Goal: Task Accomplishment & Management: Manage account settings

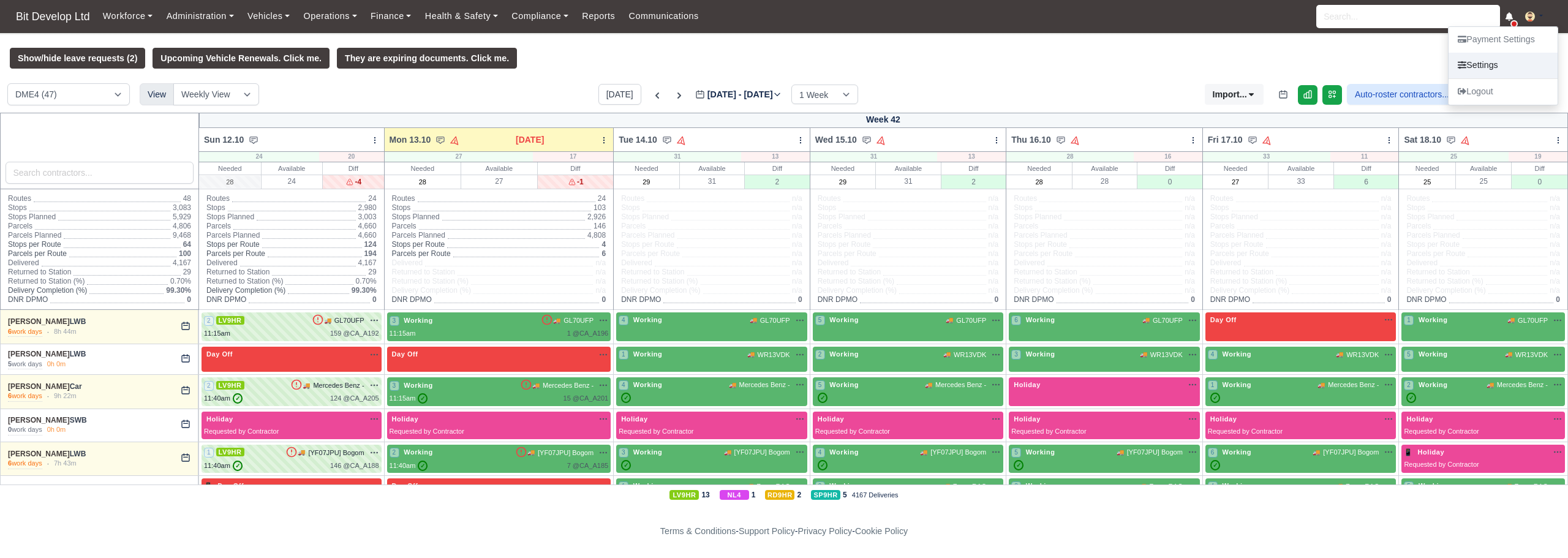
click at [1490, 66] on link "Settings" at bounding box center [1503, 65] width 109 height 26
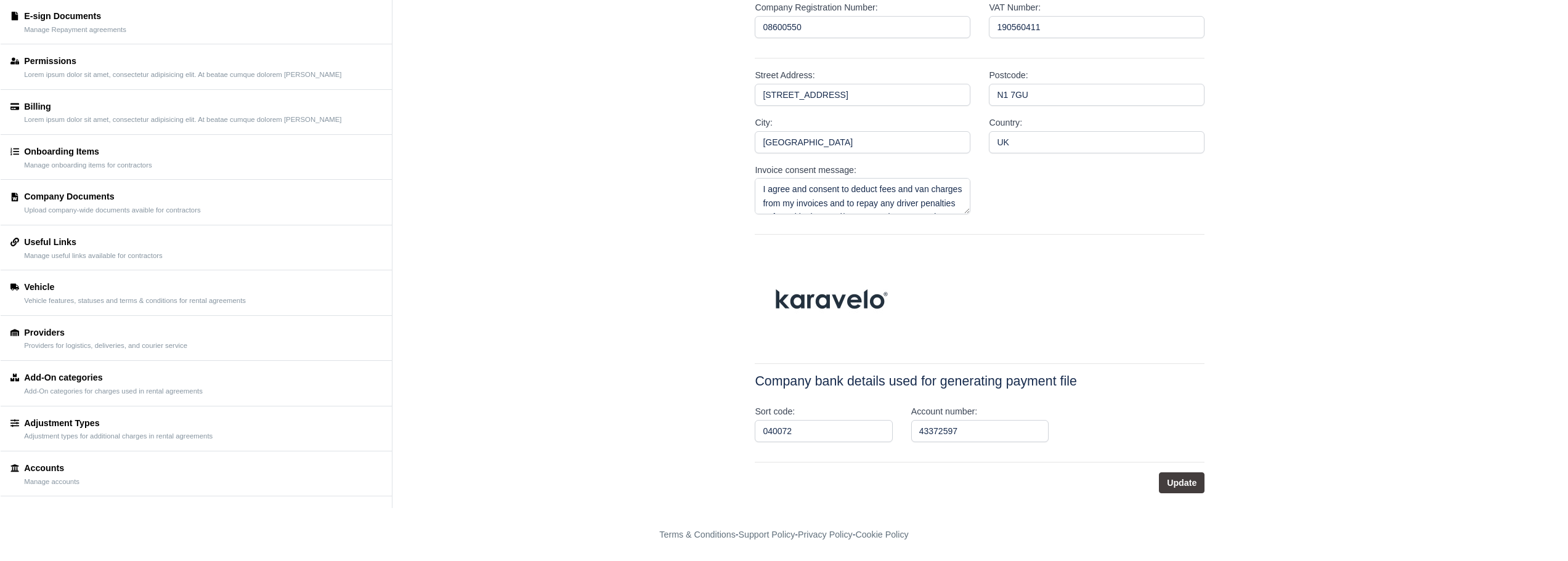
scroll to position [211, 0]
click at [151, 465] on div "Accounts Manage accounts" at bounding box center [197, 473] width 372 height 24
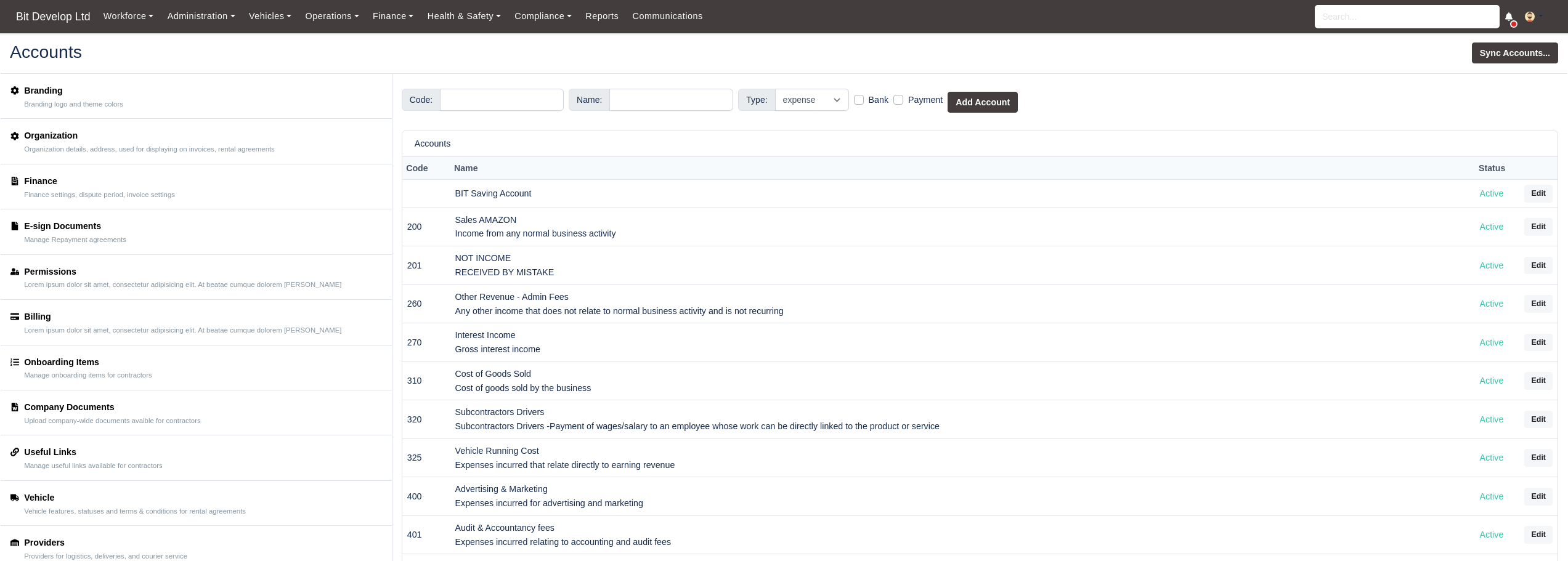
click at [88, 146] on small "Organization details, address, used for displaying on invoices, rental agreemen…" at bounding box center [149, 149] width 251 height 9
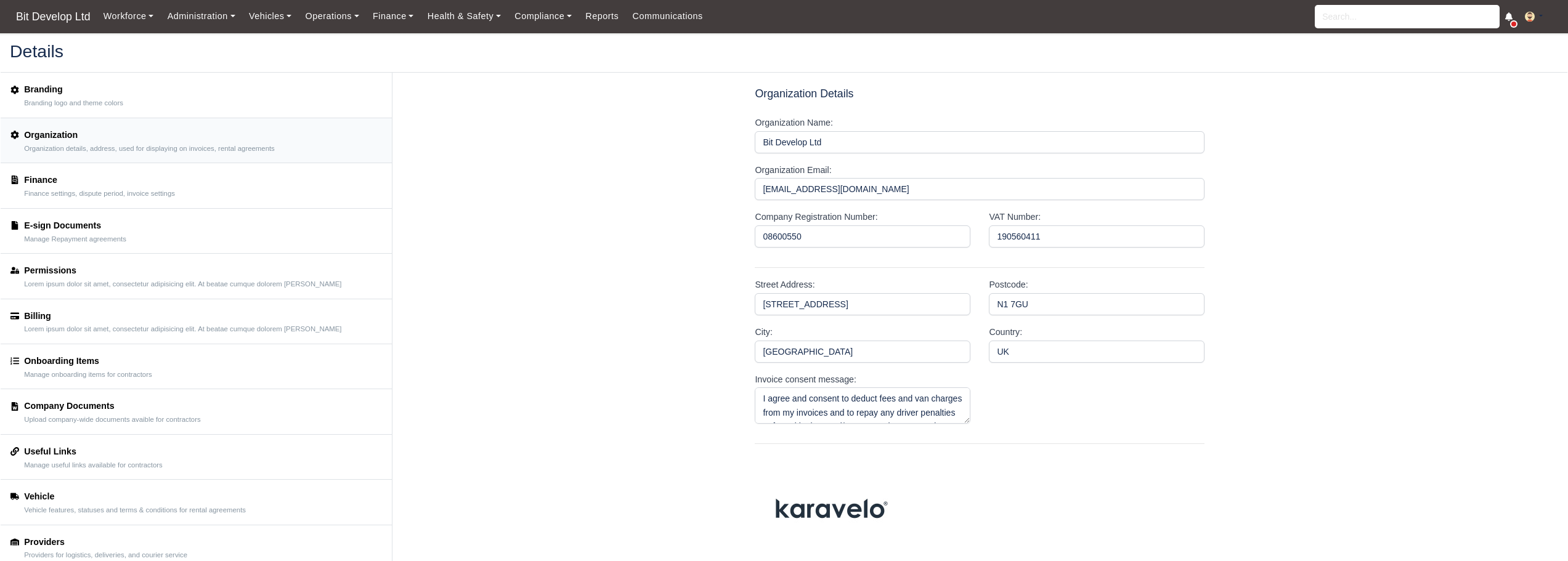
click at [128, 103] on div "Branding Branding logo and theme colors" at bounding box center [197, 94] width 372 height 24
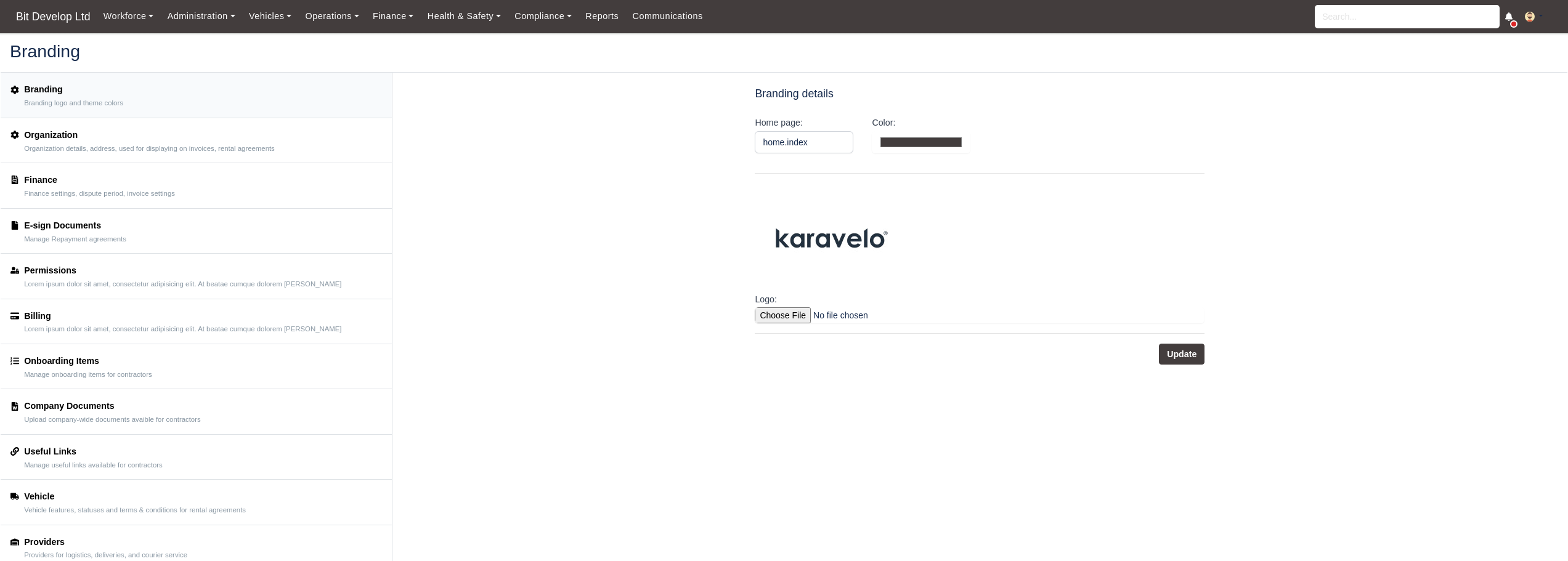
click at [104, 283] on small "Lorem ipsum dolor sit amet, consectetur adipisicing elit. At beatae cumque dolo…" at bounding box center [182, 285] width 317 height 9
click at [106, 329] on small "Lorem ipsum dolor sit amet, consectetur adipisicing elit. At beatae cumque dolo…" at bounding box center [182, 330] width 317 height 9
click at [119, 369] on div "Onboarding Items Manage onboarding items for contractors" at bounding box center [88, 366] width 128 height 24
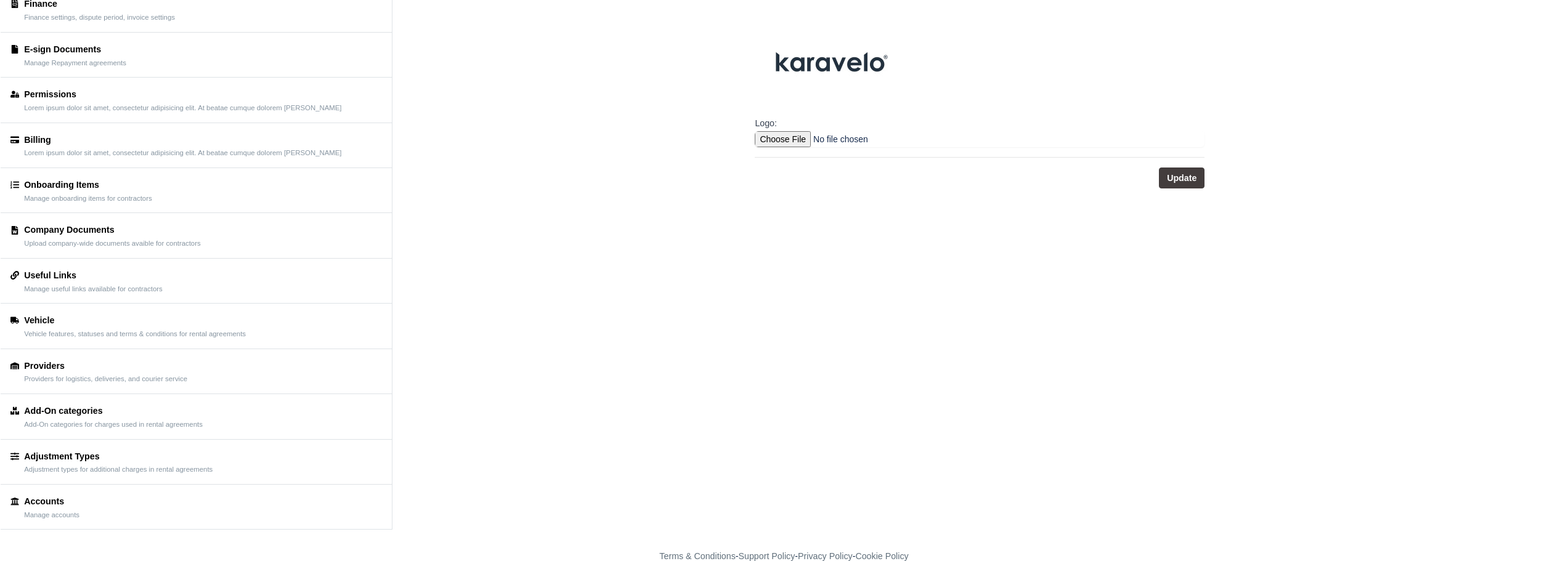
scroll to position [198, 0]
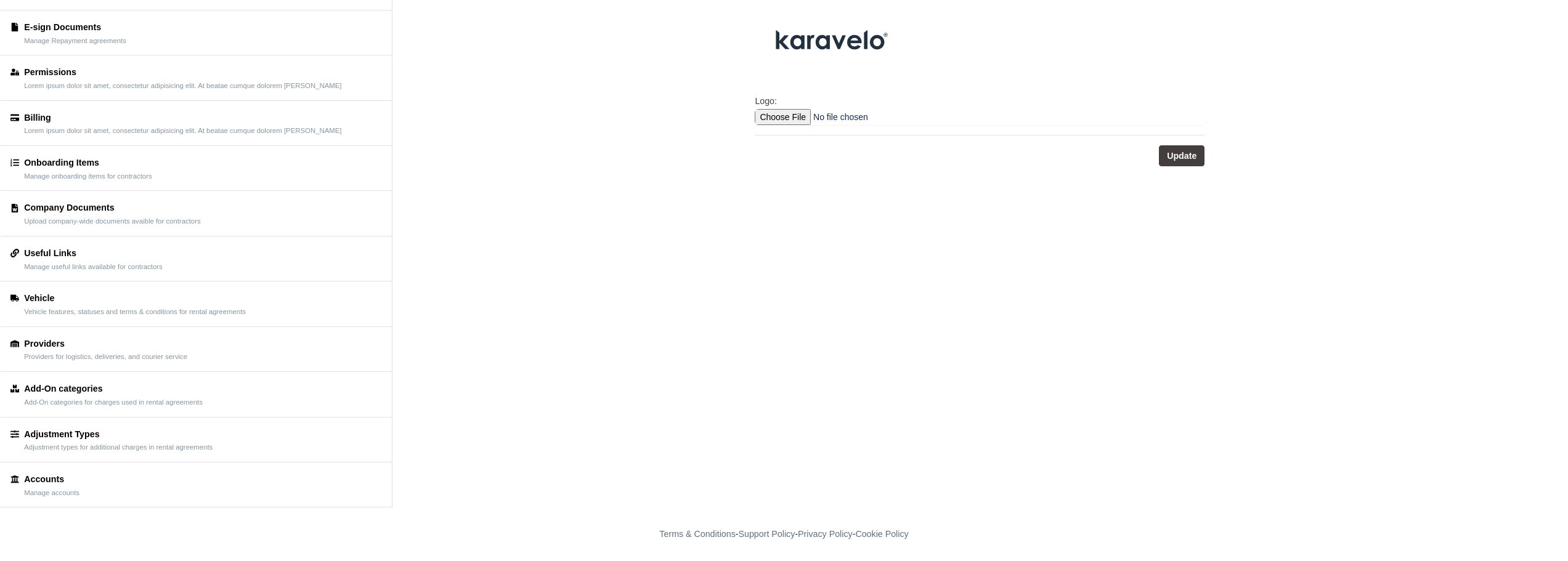
click at [86, 295] on div "Vehicle" at bounding box center [135, 298] width 222 height 14
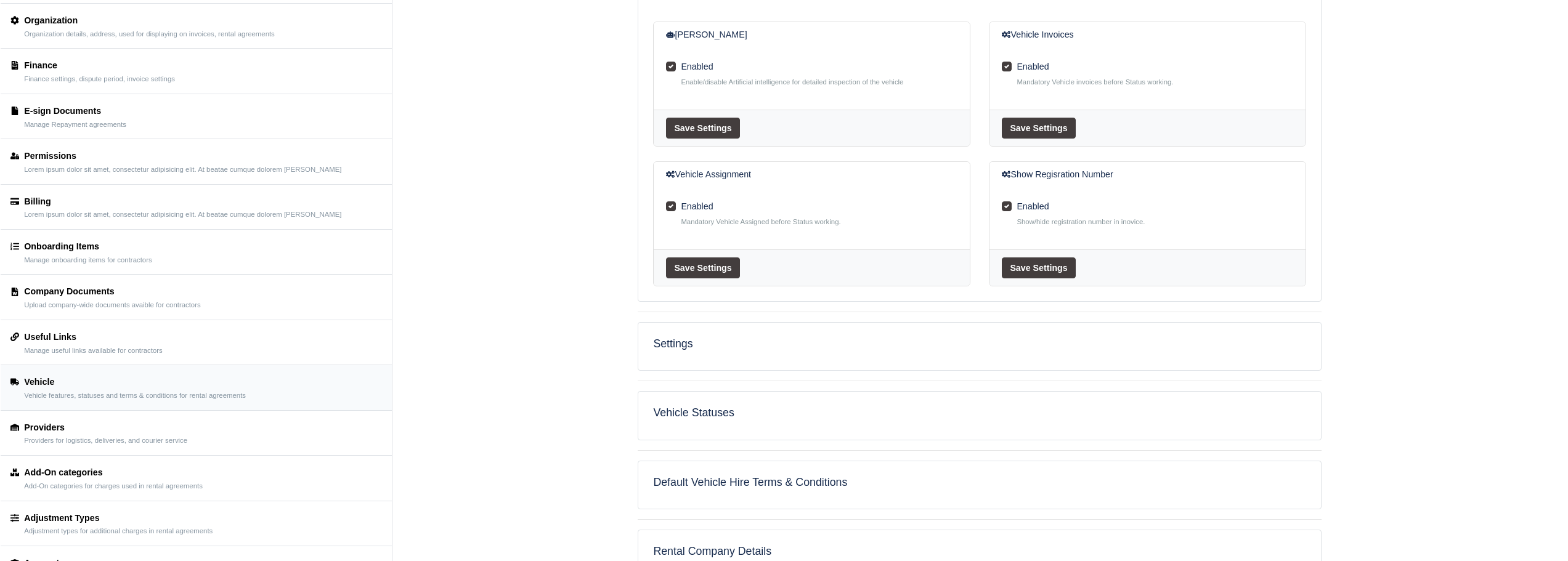
scroll to position [209, 0]
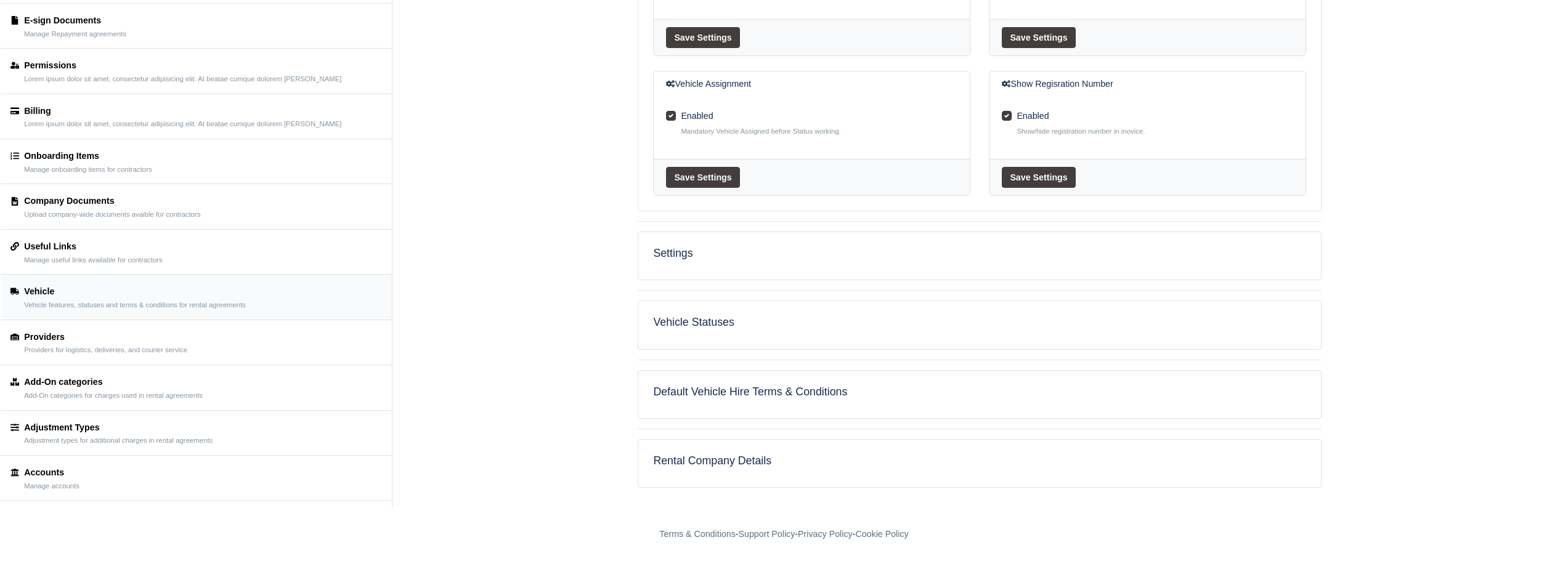
click at [735, 258] on h5 "Settings" at bounding box center [979, 253] width 653 height 13
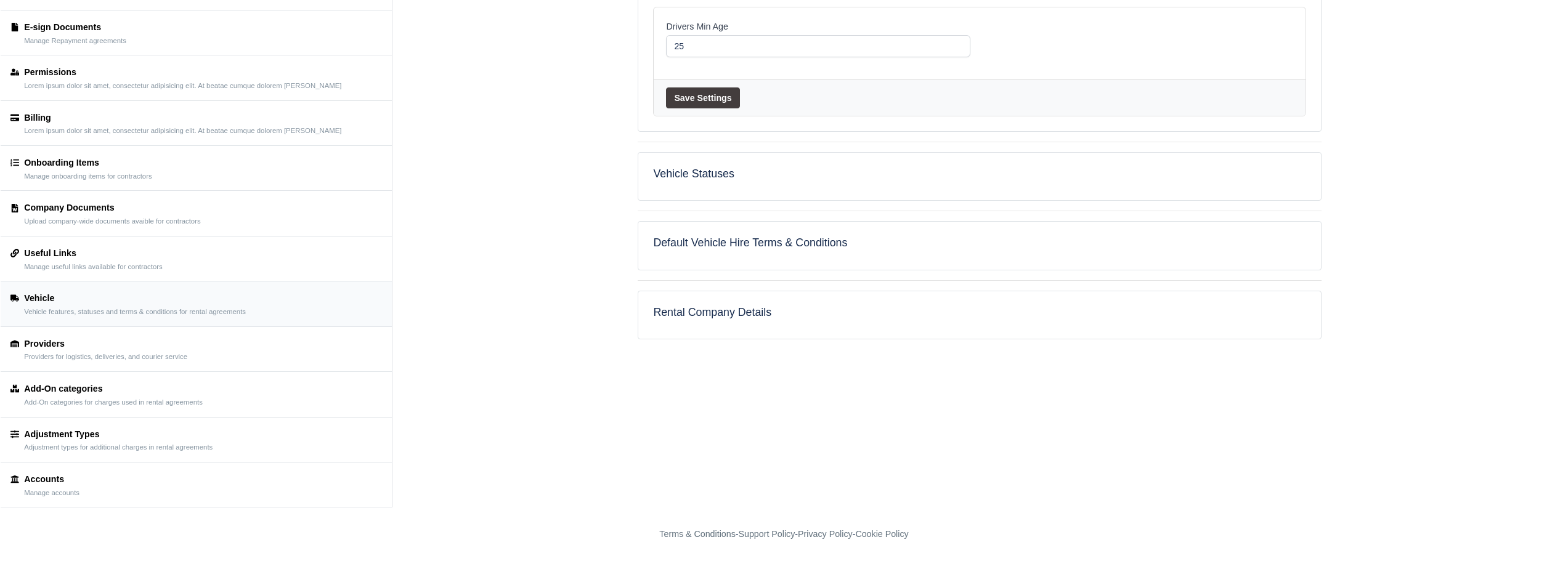
scroll to position [198, 0]
click at [61, 341] on div "Providers" at bounding box center [105, 343] width 163 height 14
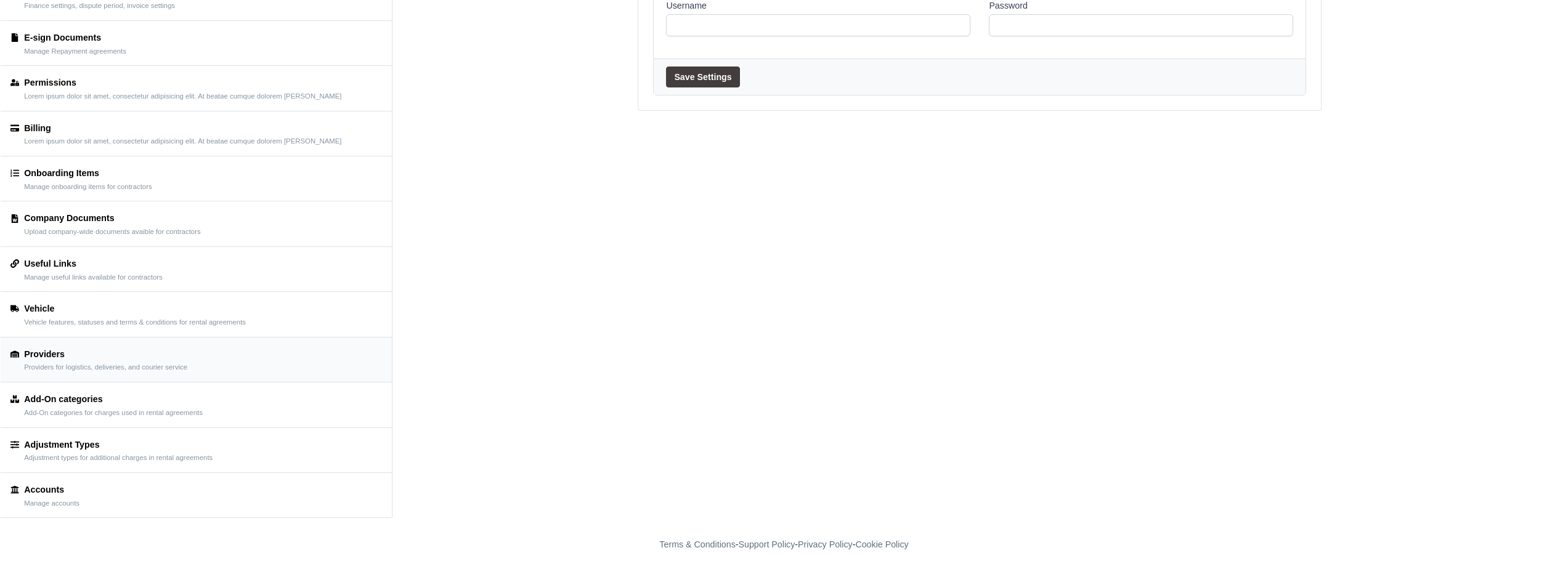
scroll to position [198, 0]
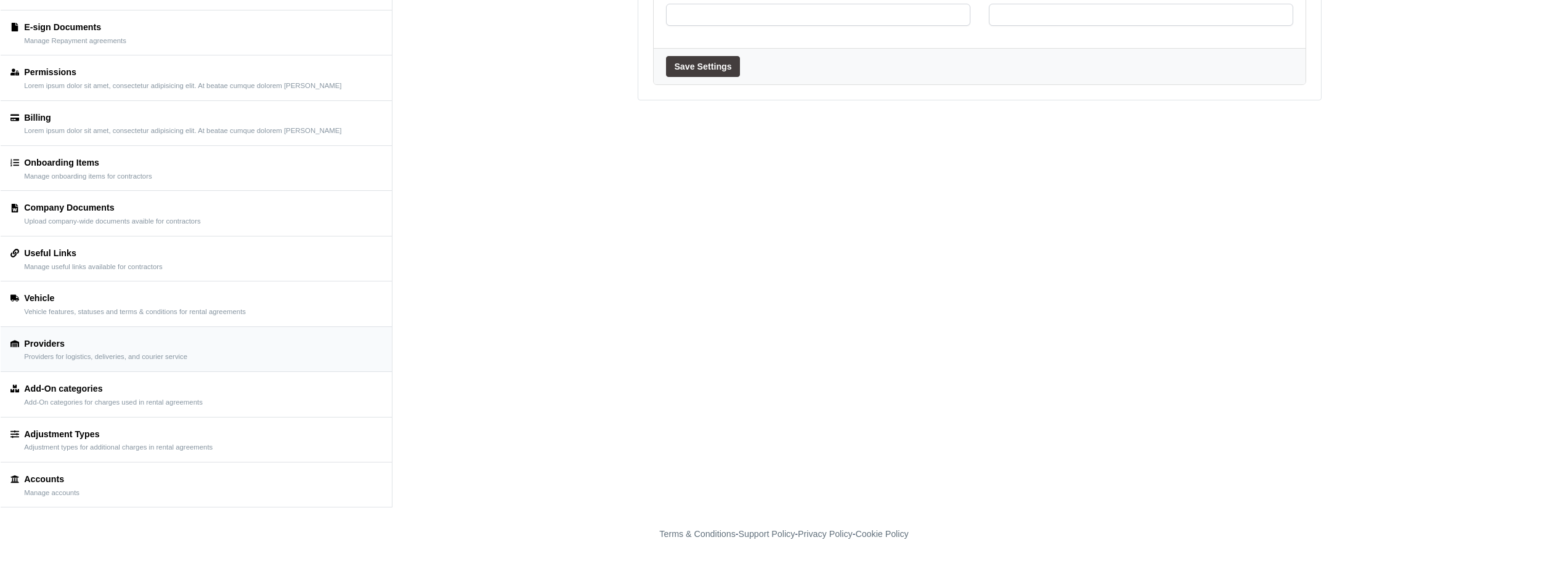
click at [136, 393] on div "Add-On categories" at bounding box center [113, 388] width 178 height 14
click at [166, 438] on div "Adjustment Types" at bounding box center [118, 433] width 188 height 14
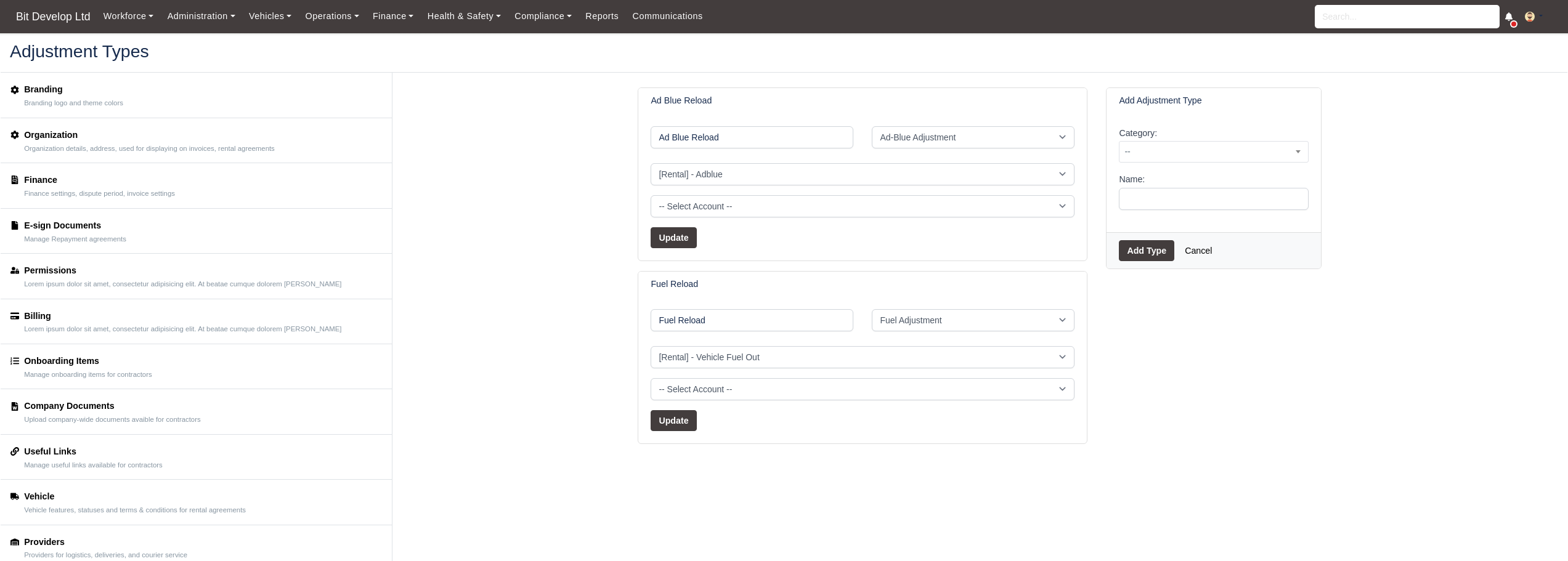
click at [1530, 13] on img at bounding box center [1530, 17] width 10 height 10
click at [1483, 39] on link "Payment Settings" at bounding box center [1502, 39] width 110 height 26
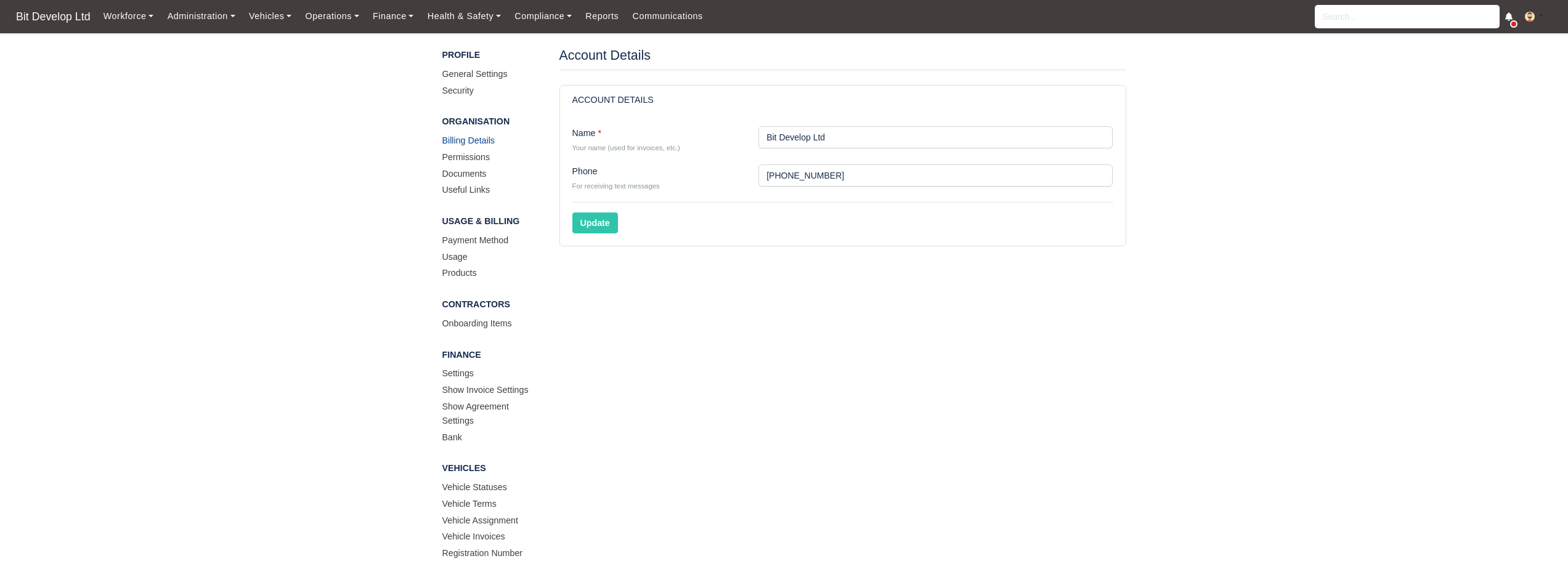
click at [479, 139] on link "Billing Details" at bounding box center [491, 142] width 98 height 17
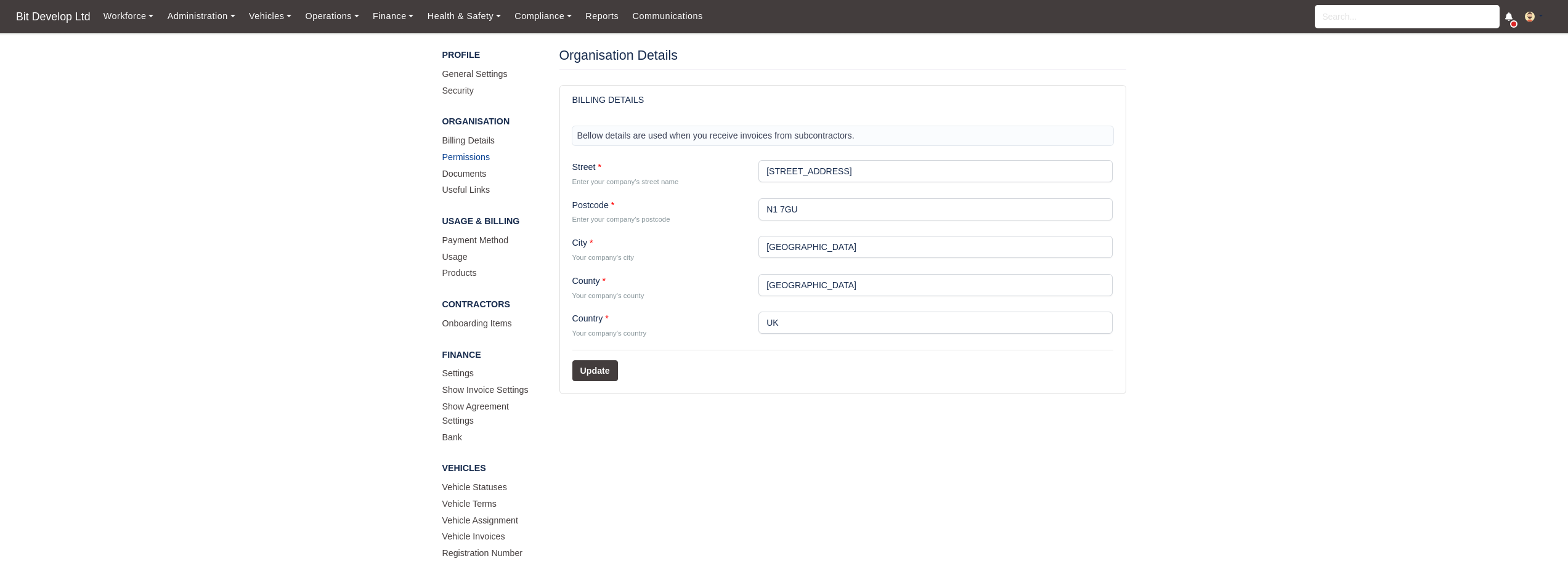
click at [479, 156] on link "Permissions" at bounding box center [491, 158] width 98 height 17
click at [486, 238] on link "Payment Method" at bounding box center [491, 241] width 98 height 17
click at [468, 410] on link "Show Agreement Settings" at bounding box center [491, 415] width 98 height 31
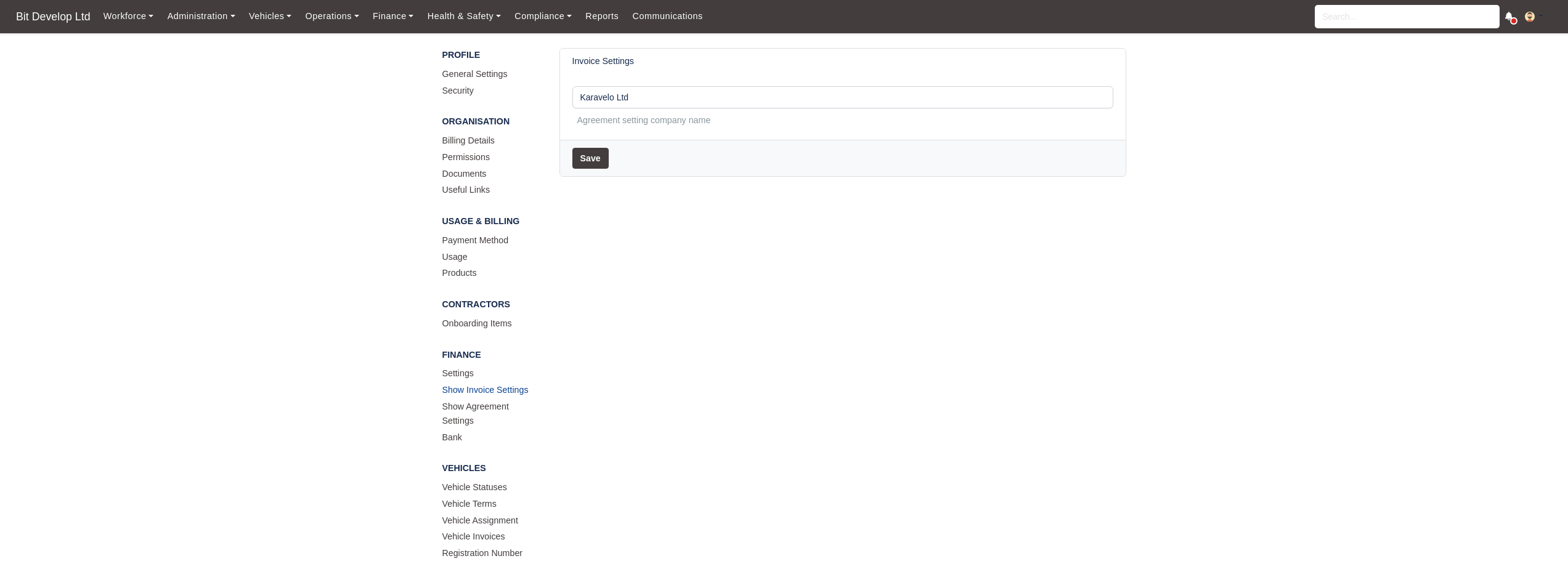
click at [468, 390] on link "Show Invoice Settings" at bounding box center [491, 391] width 98 height 17
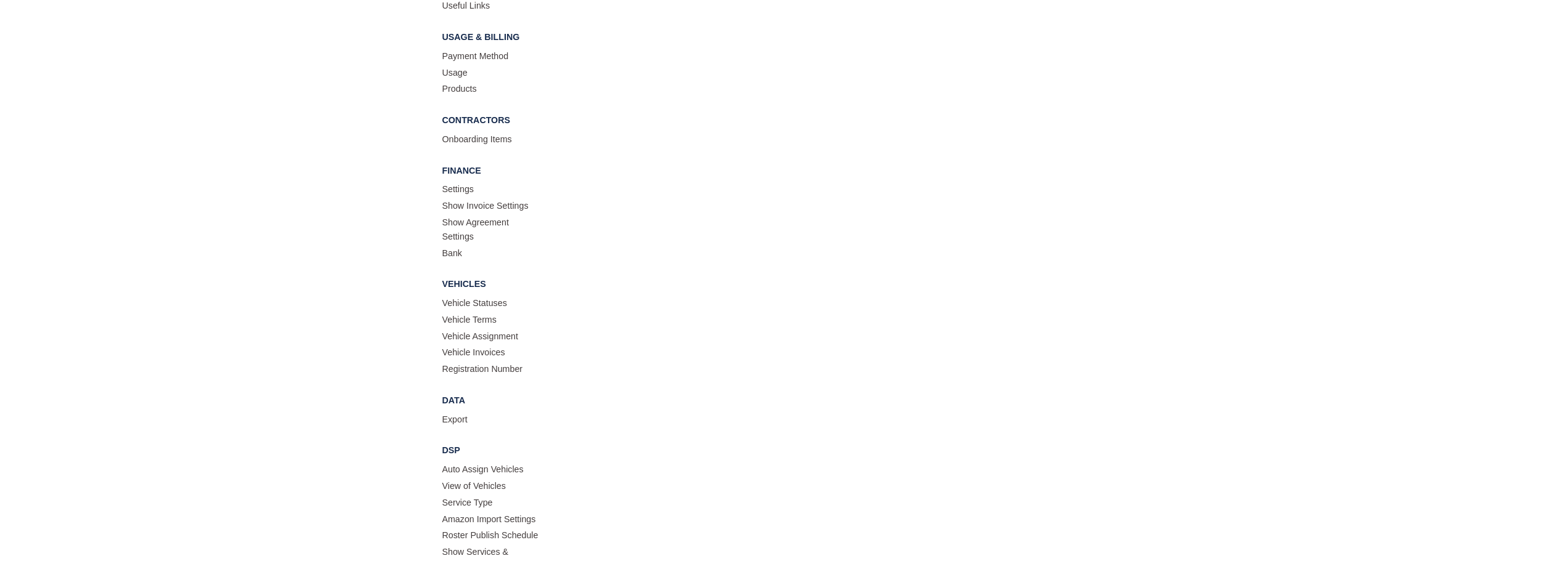
scroll to position [184, 0]
click at [463, 183] on link "Settings" at bounding box center [491, 190] width 98 height 17
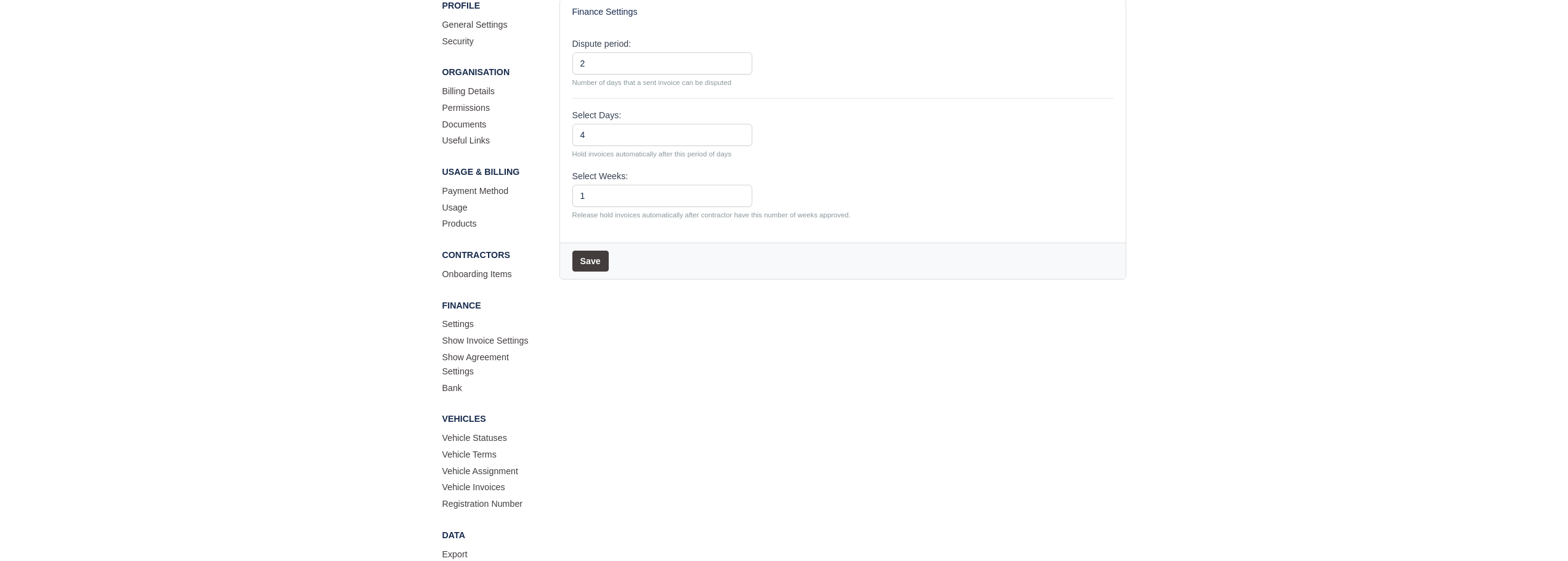
scroll to position [61, 0]
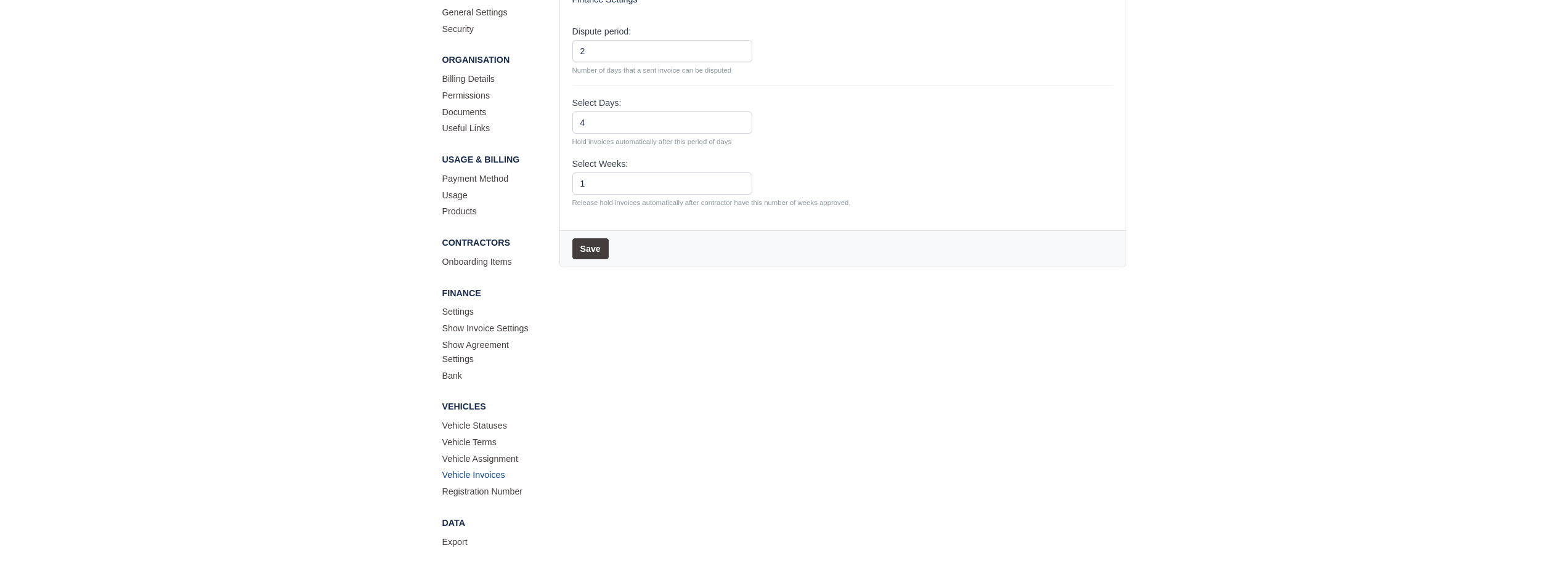
click at [496, 470] on link "Vehicle Invoices" at bounding box center [491, 476] width 98 height 17
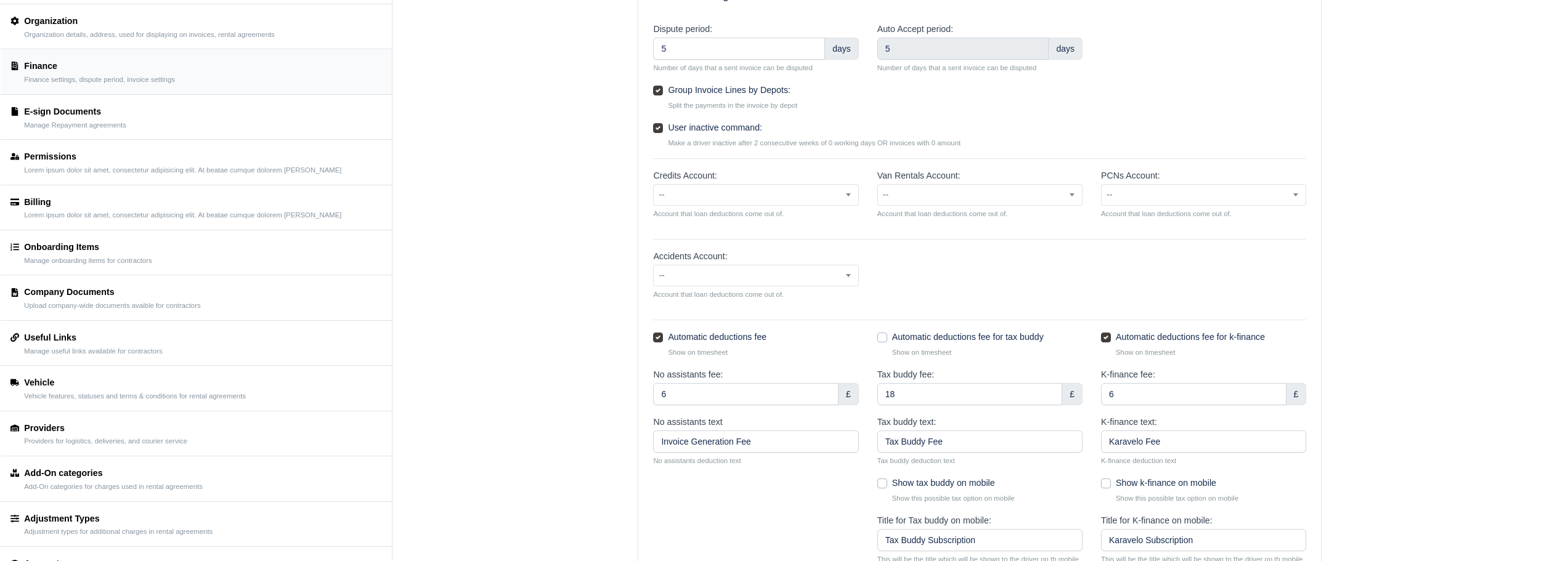
scroll to position [370, 0]
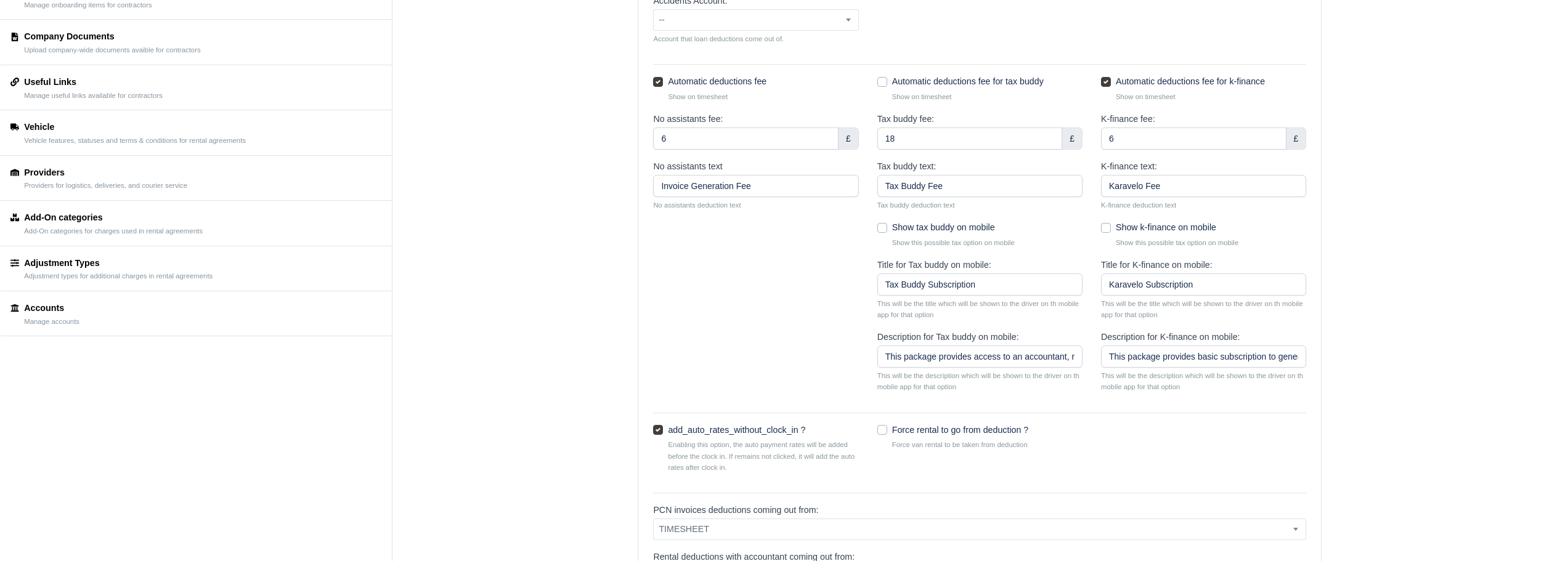
click at [1116, 225] on label "Show k-finance on mobile" at bounding box center [1166, 227] width 100 height 14
click at [1104, 225] on input "Show k-finance on mobile" at bounding box center [1106, 225] width 10 height 10
checkbox input "true"
click at [892, 226] on label "Show tax buddy on mobile" at bounding box center [943, 227] width 103 height 14
click at [883, 226] on input "Show tax buddy on mobile" at bounding box center [883, 225] width 10 height 10
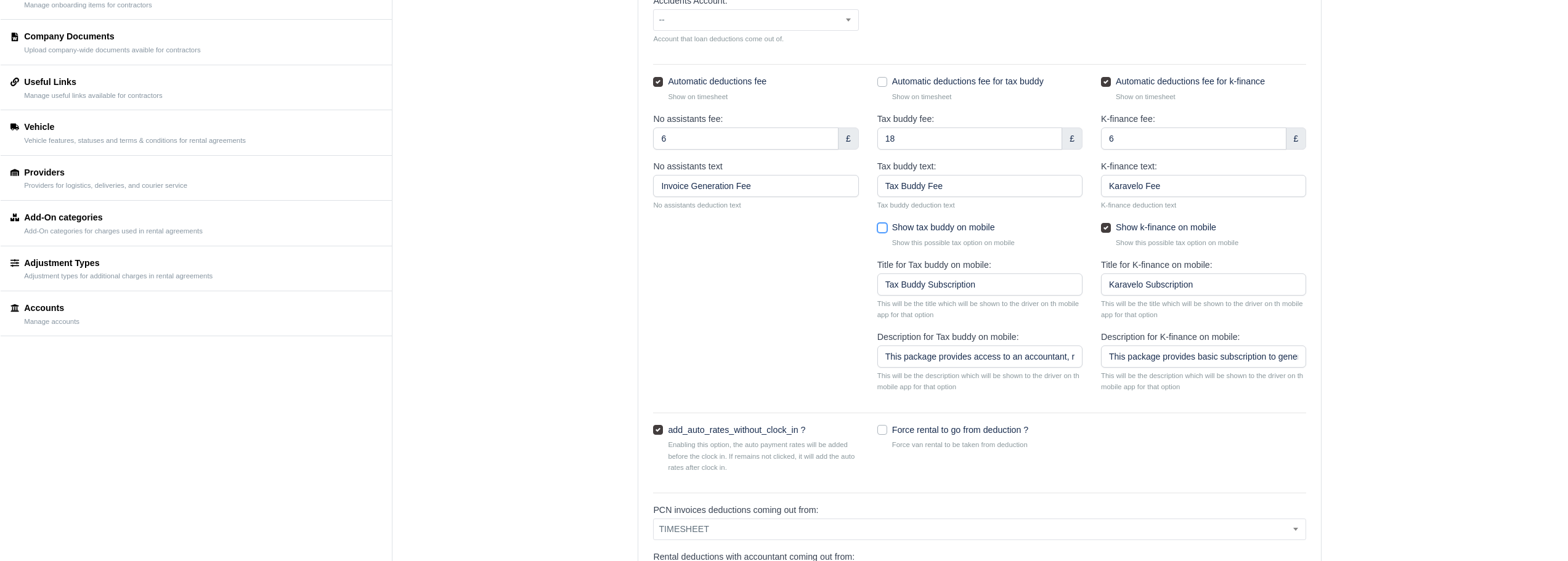
checkbox input "true"
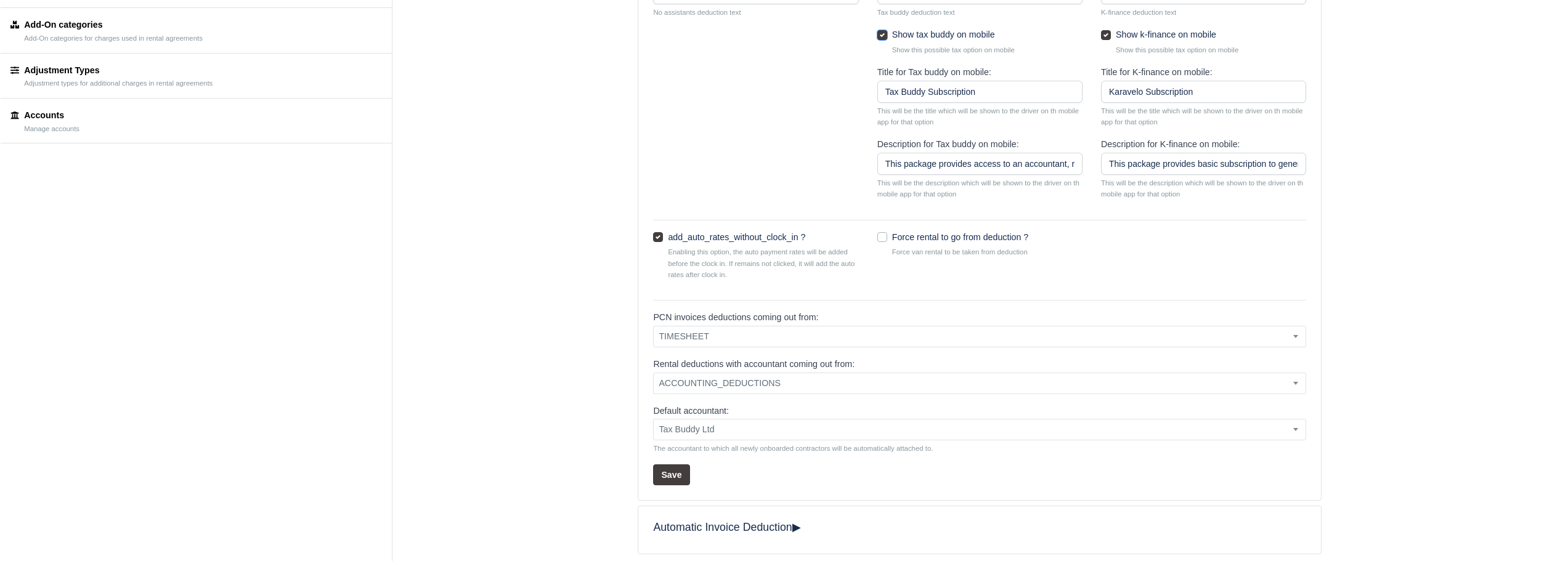
scroll to position [507, 0]
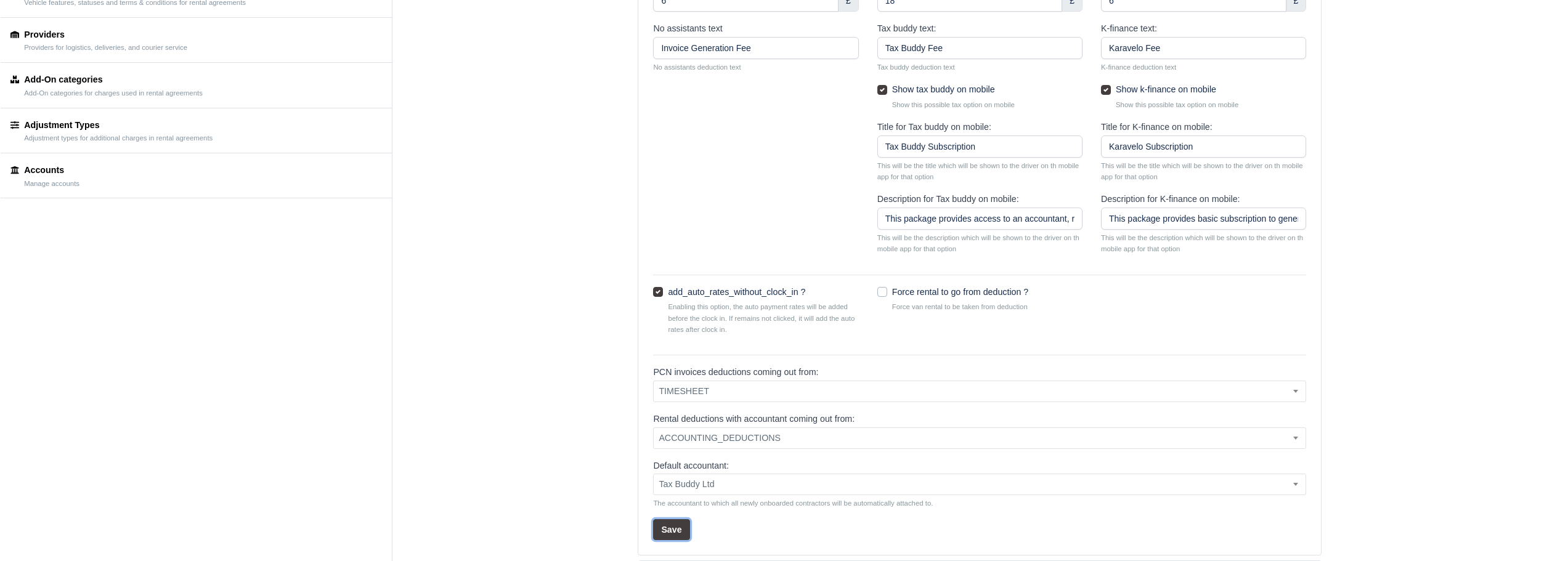
click at [674, 534] on button "Save" at bounding box center [671, 529] width 36 height 21
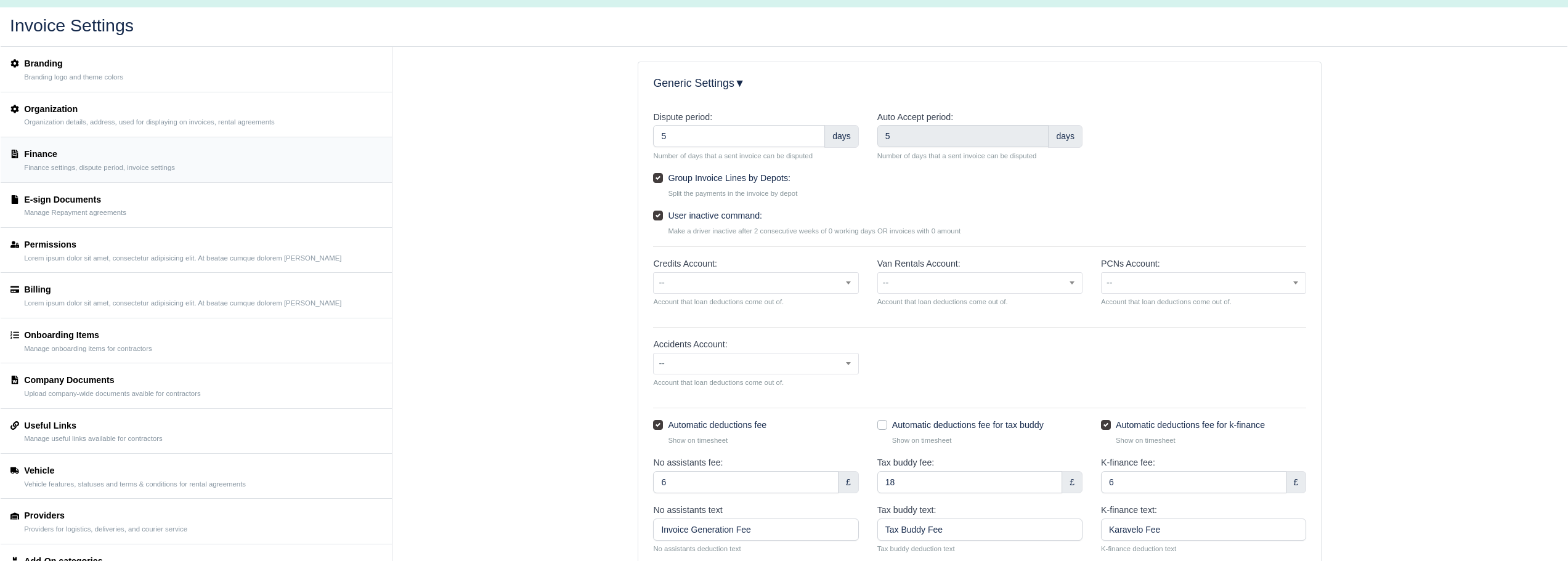
scroll to position [370, 0]
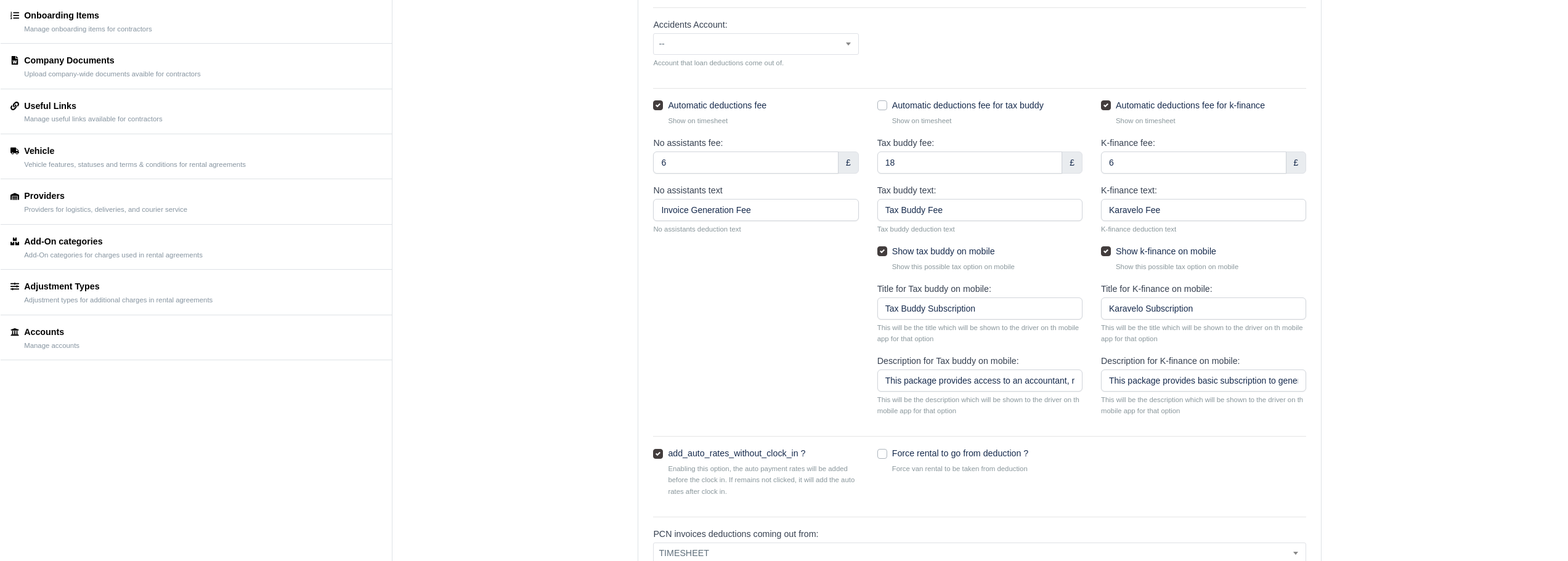
click at [892, 251] on label "Show tax buddy on mobile" at bounding box center [943, 251] width 103 height 14
click at [881, 251] on input "Show tax buddy on mobile" at bounding box center [883, 250] width 10 height 10
checkbox input "false"
click at [1116, 250] on label "Show k-finance on mobile" at bounding box center [1166, 251] width 100 height 14
click at [1105, 250] on input "Show k-finance on mobile" at bounding box center [1106, 250] width 10 height 10
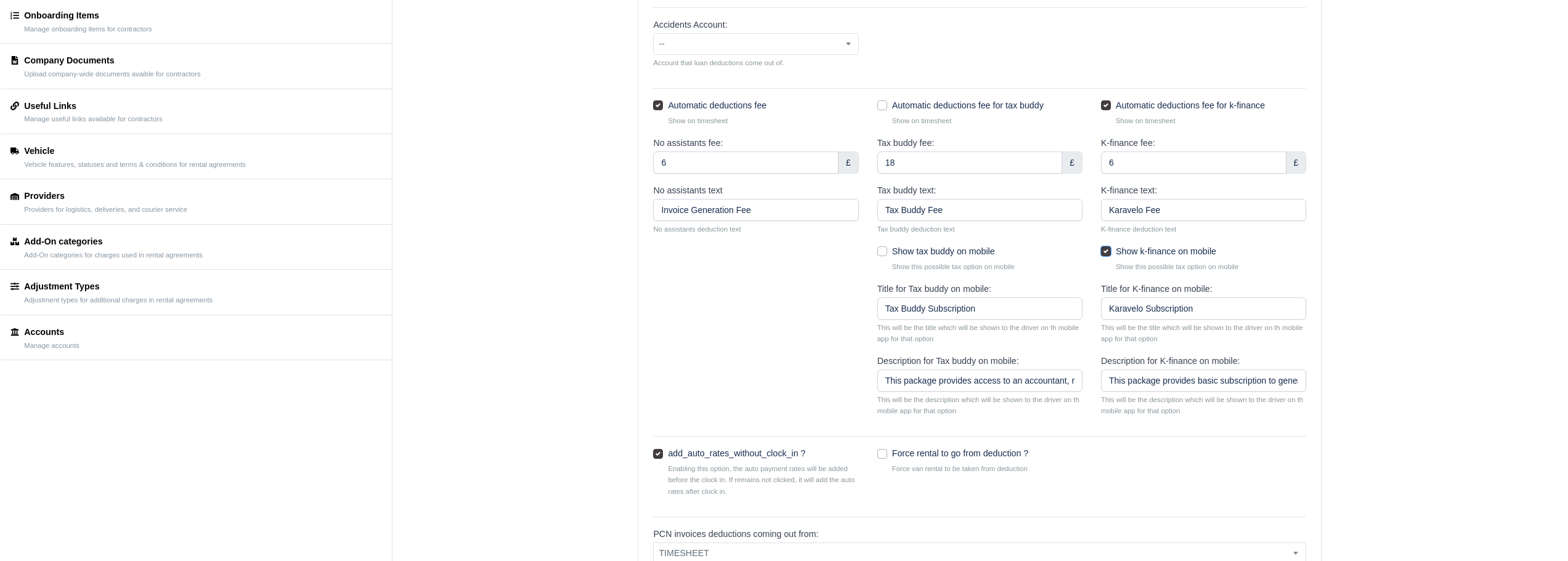
checkbox input "false"
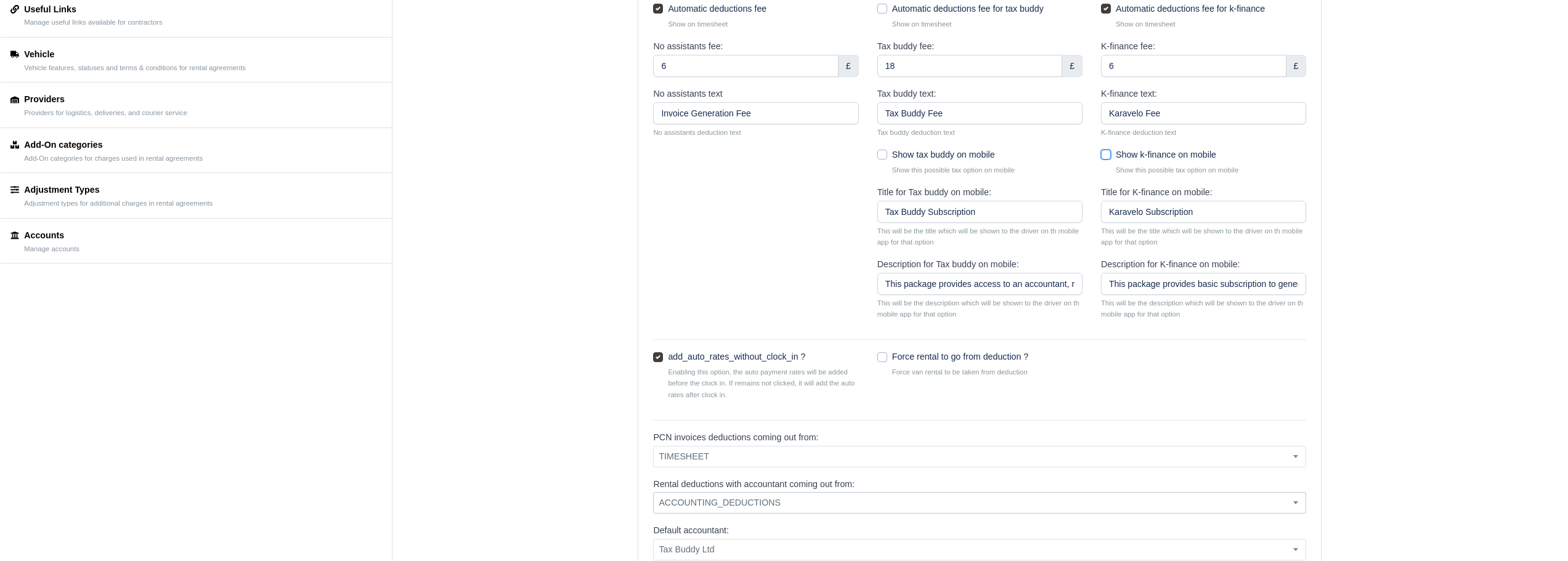
scroll to position [654, 0]
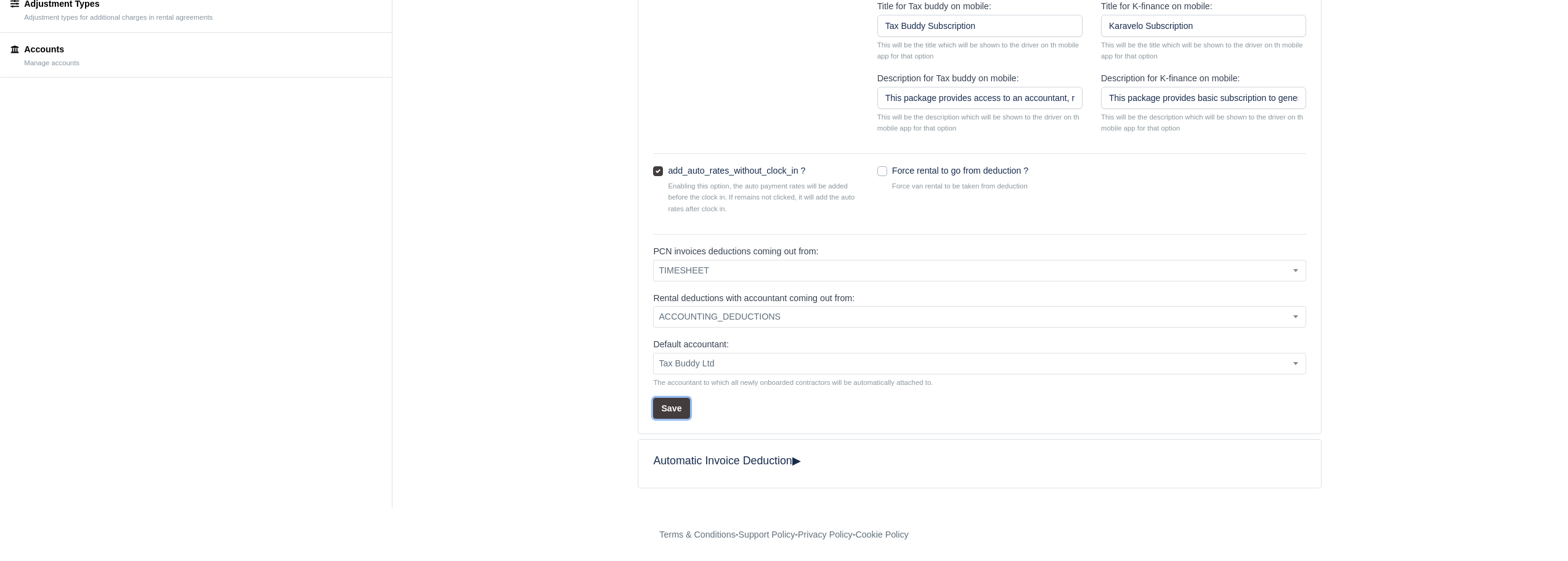
click at [669, 407] on button "Save" at bounding box center [671, 408] width 36 height 21
